Goal: Transaction & Acquisition: Purchase product/service

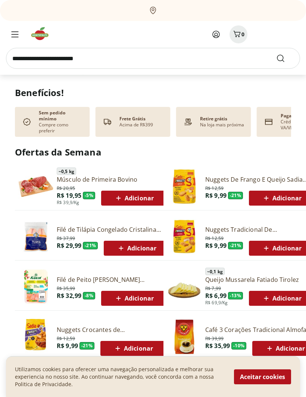
scroll to position [216, 0]
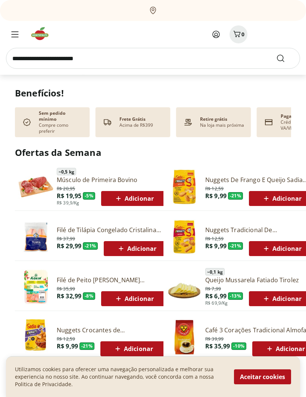
click at [265, 384] on button "Aceitar cookies" at bounding box center [262, 376] width 57 height 15
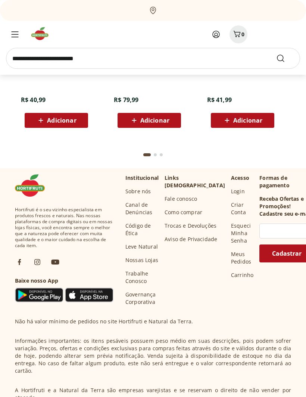
scroll to position [2219, 0]
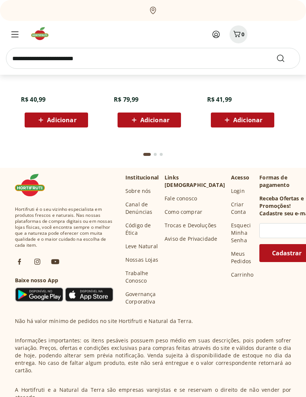
click at [218, 35] on icon at bounding box center [216, 34] width 9 height 9
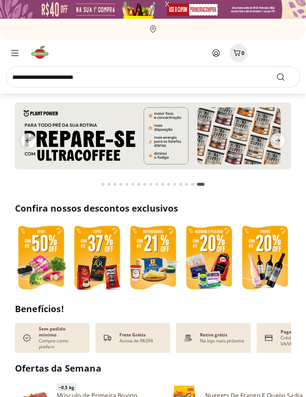
click at [16, 53] on icon "Menu" at bounding box center [15, 52] width 6 height 5
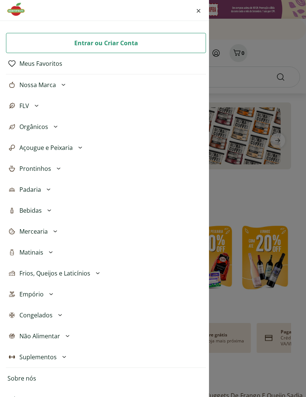
click at [280, 140] on div "Entrar ou Criar Conta Meus Favoritos Nossa Marca Açougue & Peixaria Congelados …" at bounding box center [153, 198] width 306 height 397
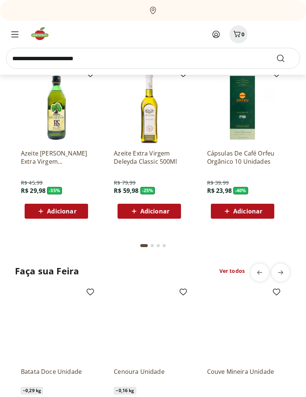
scroll to position [563, 0]
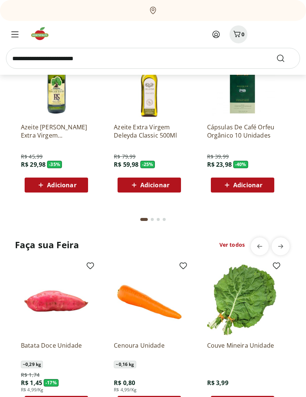
click at [172, 213] on div at bounding box center [153, 217] width 46 height 24
click at [145, 218] on div "Current page from fs-carousel" at bounding box center [144, 219] width 7 height 3
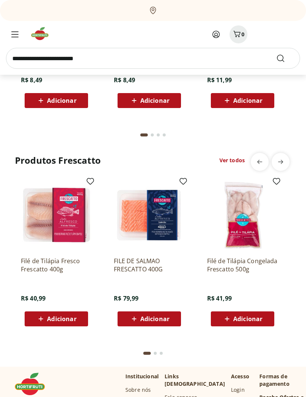
scroll to position [2021, 0]
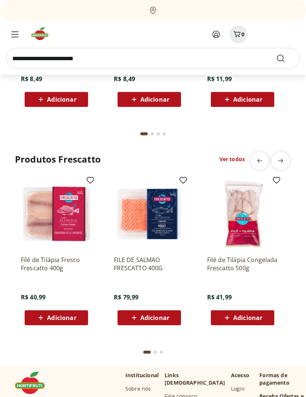
click at [159, 315] on span "Adicionar" at bounding box center [155, 318] width 29 height 6
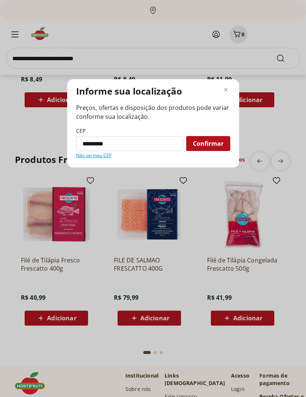
type input "*********"
click at [209, 146] on span "Confirmar" at bounding box center [208, 144] width 31 height 6
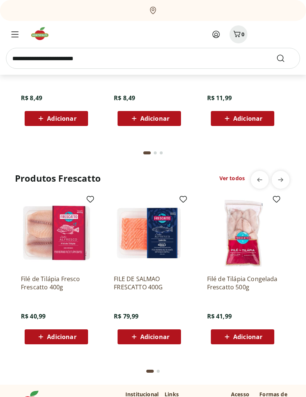
scroll to position [1783, 0]
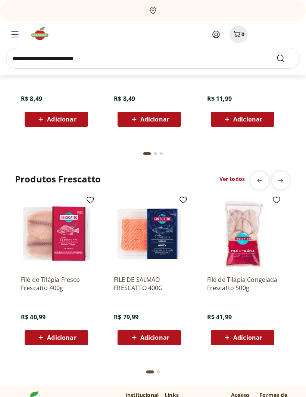
click at [160, 336] on div "Adicionar" at bounding box center [150, 337] width 52 height 13
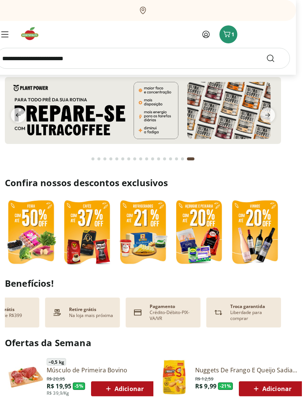
scroll to position [0, 6]
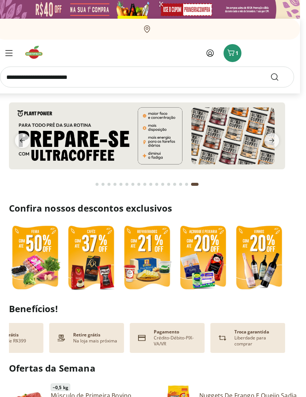
click at [233, 52] on icon "Carrinho" at bounding box center [231, 52] width 9 height 9
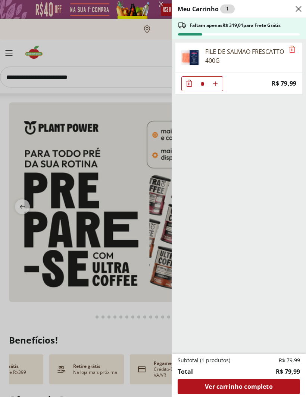
scroll to position [0, 0]
